Goal: Find specific page/section: Find specific page/section

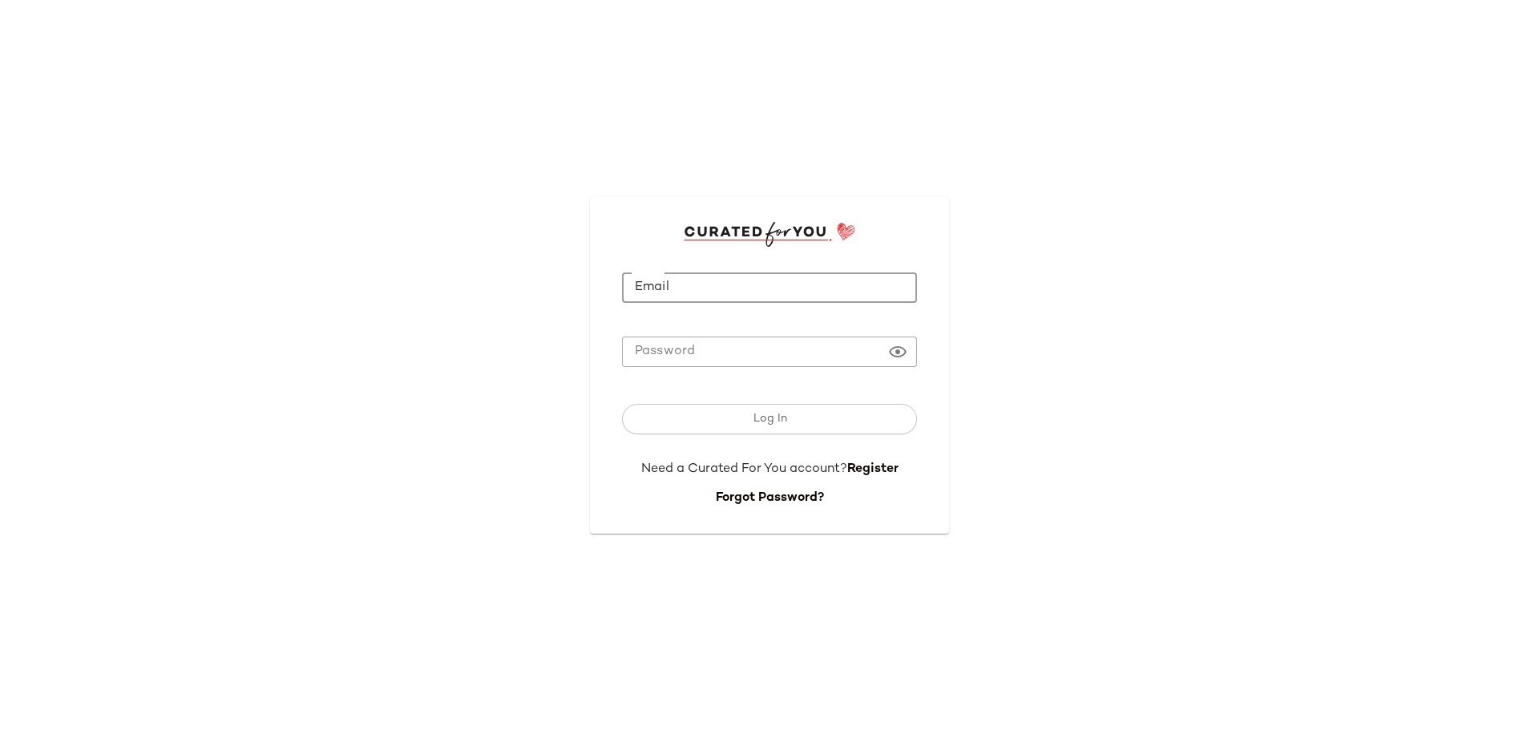
click at [656, 302] on input "Email" at bounding box center [769, 287] width 295 height 31
type input "**********"
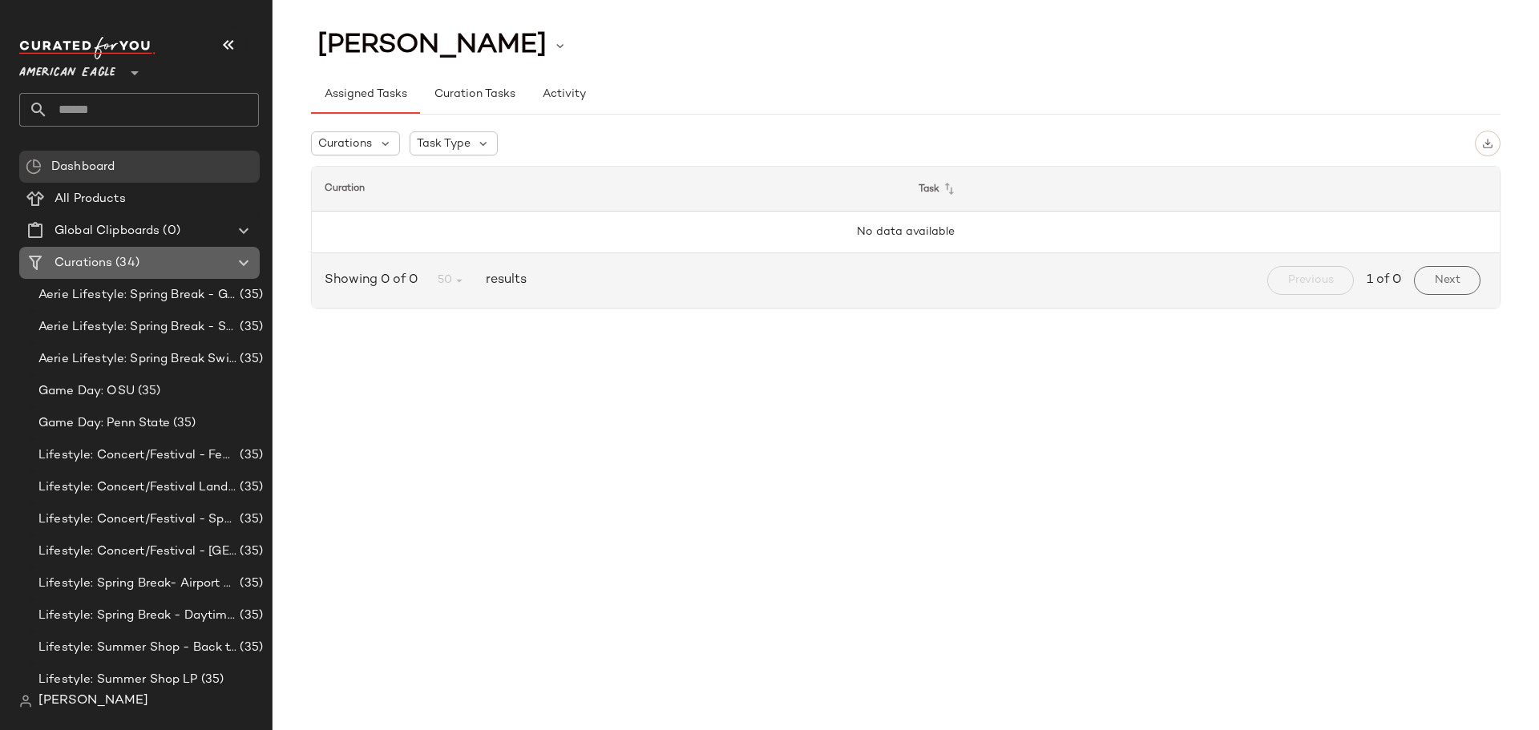
click at [92, 266] on span "Curations" at bounding box center [83, 263] width 58 height 18
